Goal: Information Seeking & Learning: Learn about a topic

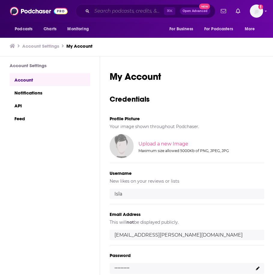
click at [119, 9] on input "Search podcasts, credits, & more..." at bounding box center [128, 11] width 72 height 10
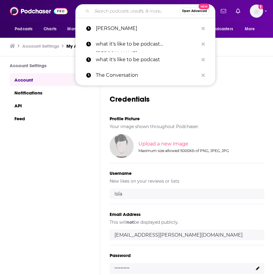
type input "t"
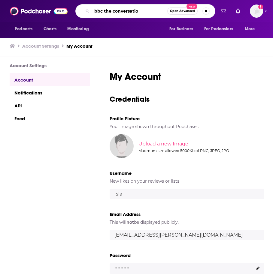
type input "bbc the conversation"
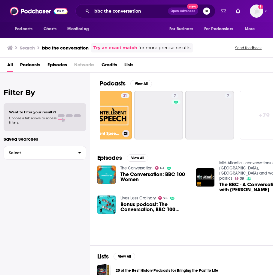
scroll to position [0, 293]
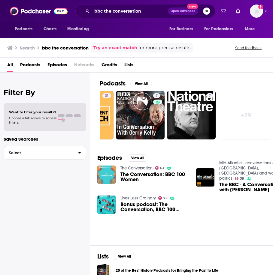
click at [109, 171] on img "The Conversation: BBC 100 Women" at bounding box center [106, 175] width 18 height 18
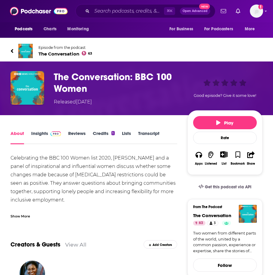
click at [86, 77] on h1 "The Conversation: BBC 100 Women" at bounding box center [119, 82] width 131 height 23
click at [27, 46] on img at bounding box center [25, 51] width 14 height 14
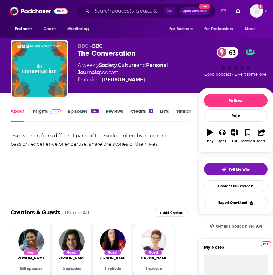
click at [40, 111] on link "Insights" at bounding box center [46, 115] width 30 height 14
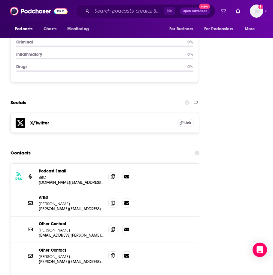
scroll to position [829, 0]
